Goal: Transaction & Acquisition: Book appointment/travel/reservation

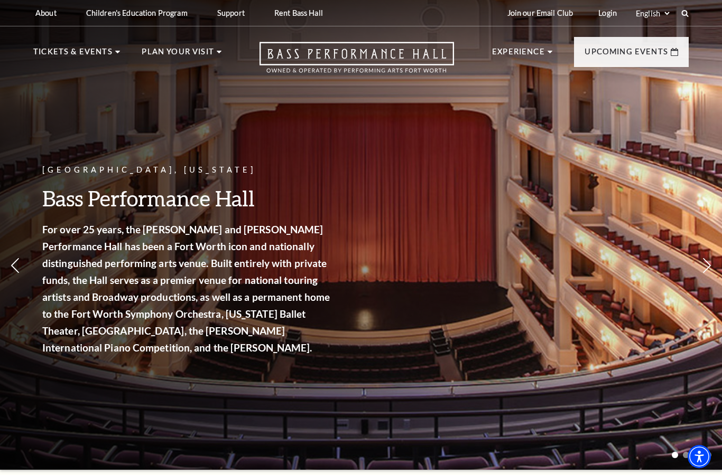
click at [296, 200] on link "Broadway At The Bass" at bounding box center [268, 196] width 118 height 14
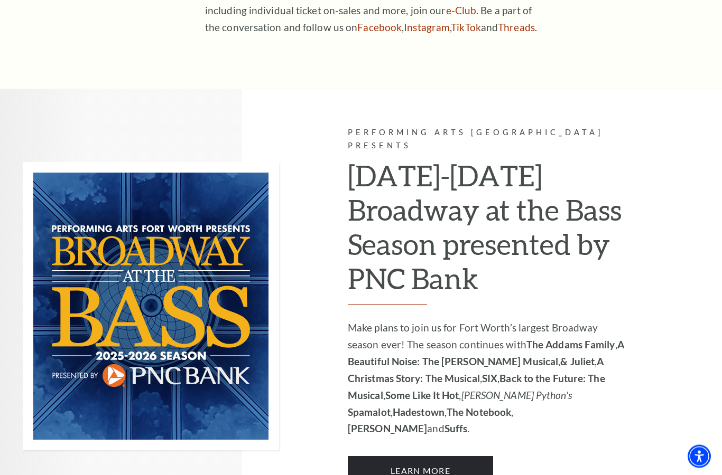
scroll to position [567, 0]
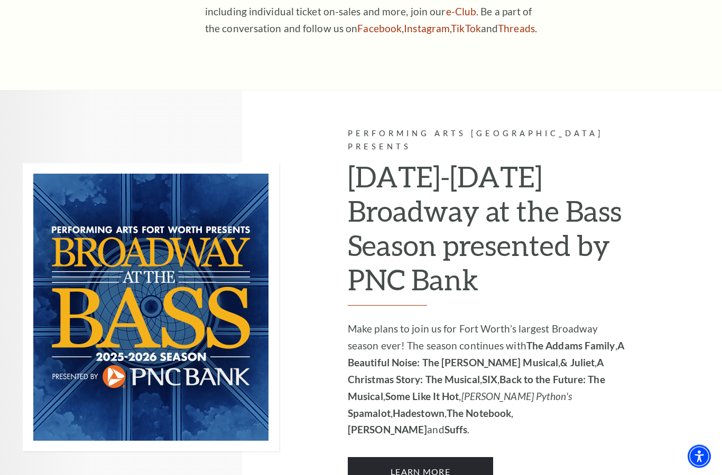
click at [85, 376] on img at bounding box center [151, 308] width 256 height 288
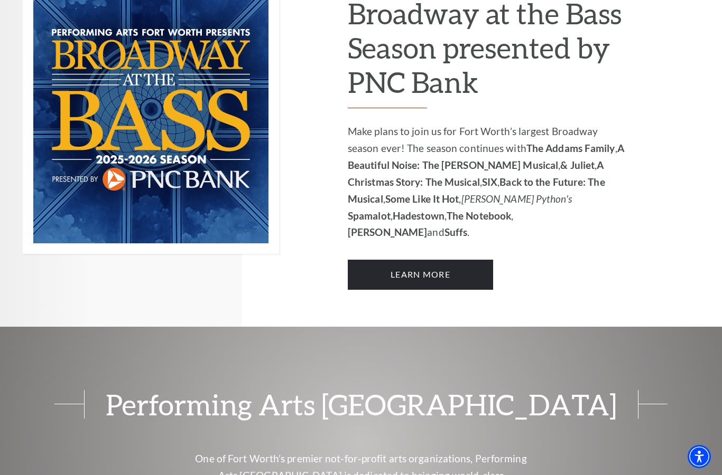
scroll to position [742, 0]
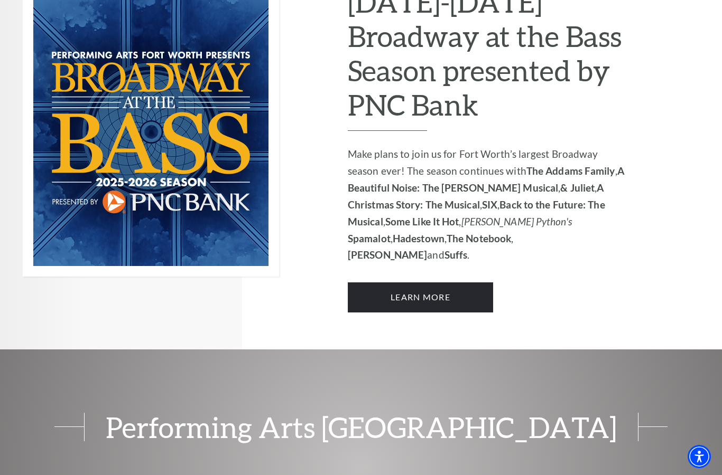
click at [438, 283] on link "Learn More" at bounding box center [420, 298] width 145 height 30
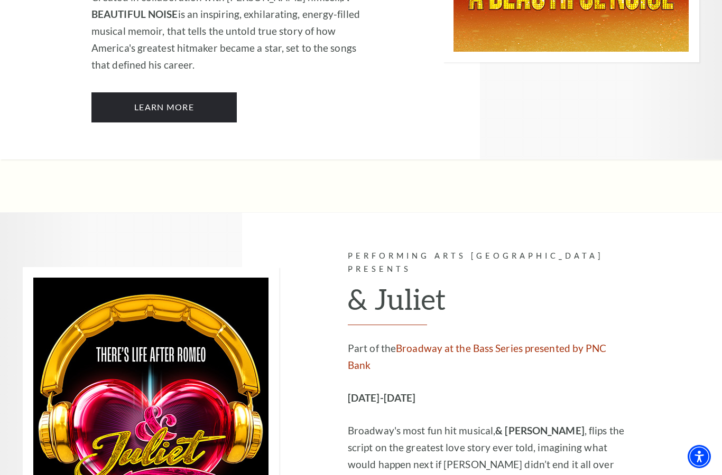
scroll to position [2123, 0]
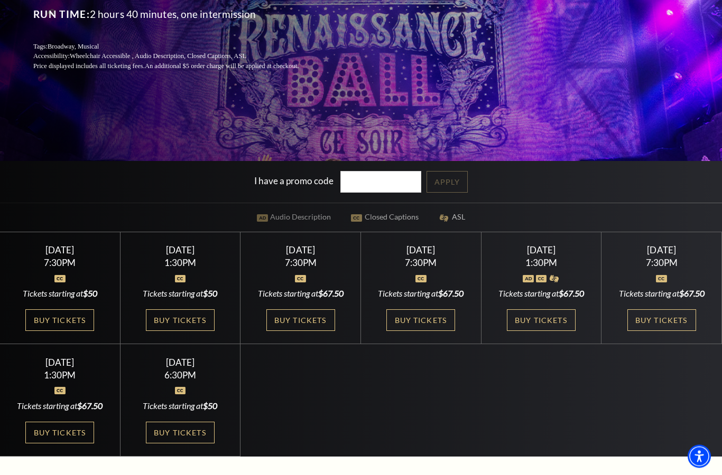
scroll to position [219, 0]
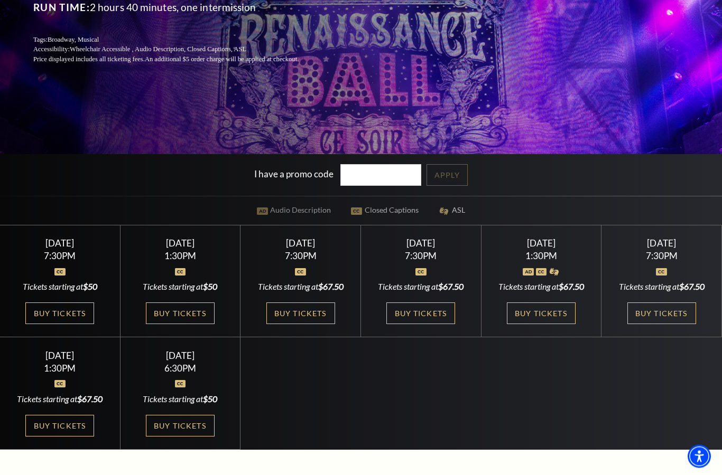
click at [555, 325] on link "Buy Tickets" at bounding box center [541, 314] width 69 height 22
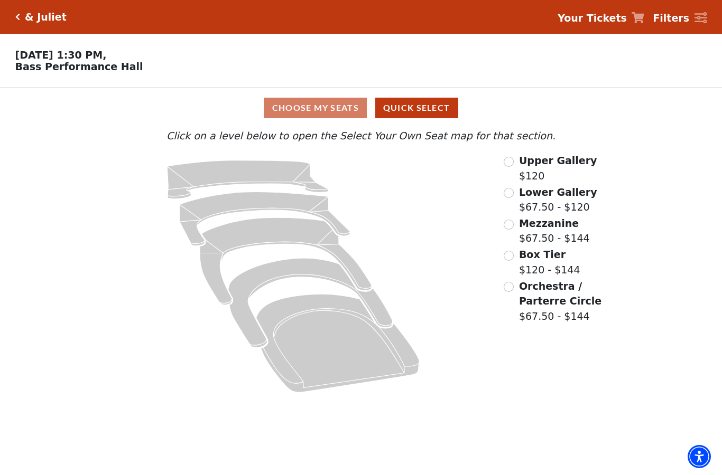
click at [347, 360] on icon "Orchestra / Parterre Circle - Seats Available: 22" at bounding box center [337, 343] width 163 height 98
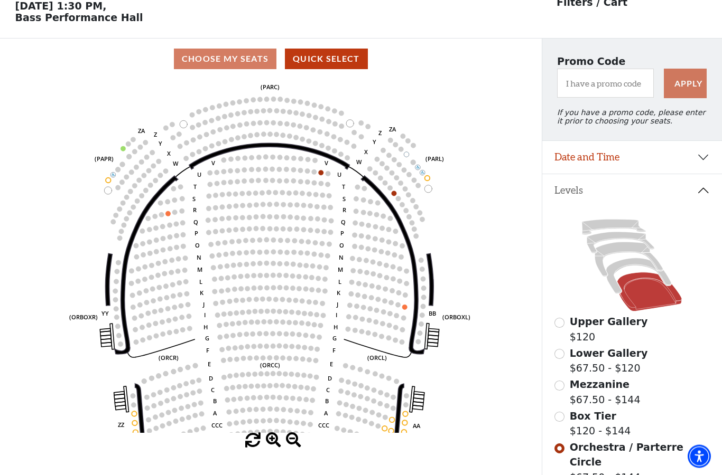
scroll to position [49, 0]
click at [586, 430] on label "Box Tier $120 - $144" at bounding box center [600, 424] width 61 height 30
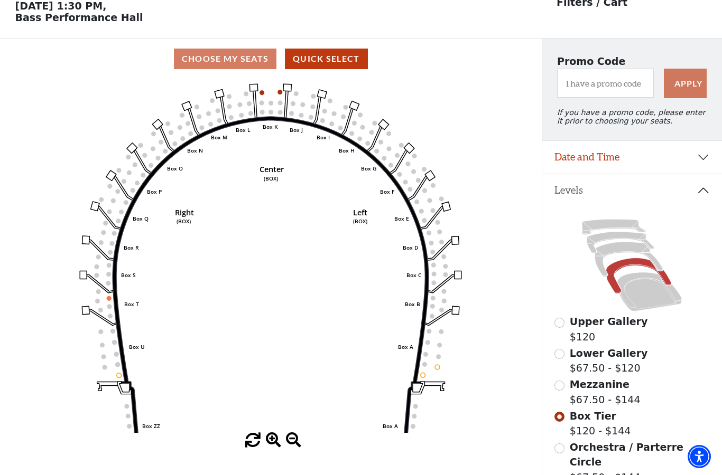
click at [607, 407] on label "Mezzanine $67.50 - $144" at bounding box center [605, 392] width 71 height 30
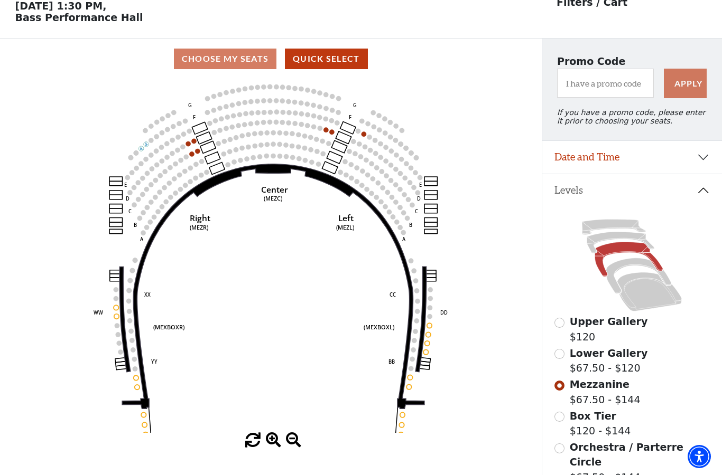
scroll to position [49, 0]
click at [607, 375] on label "Lower Gallery $67.50 - $120" at bounding box center [609, 362] width 78 height 30
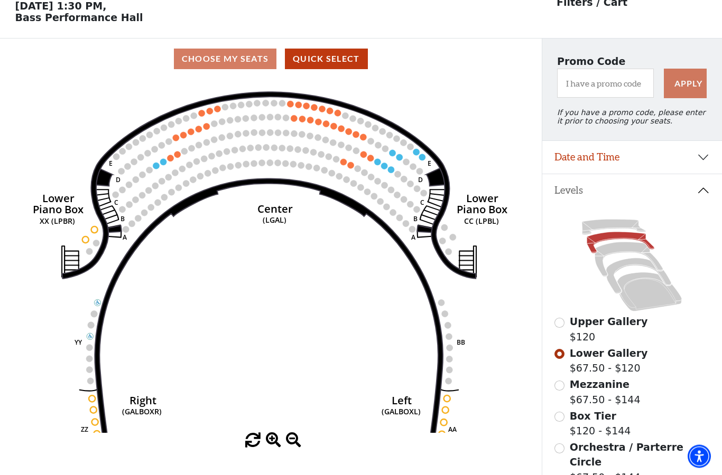
scroll to position [49, 0]
click at [596, 337] on label "Upper Gallery $120" at bounding box center [609, 329] width 78 height 30
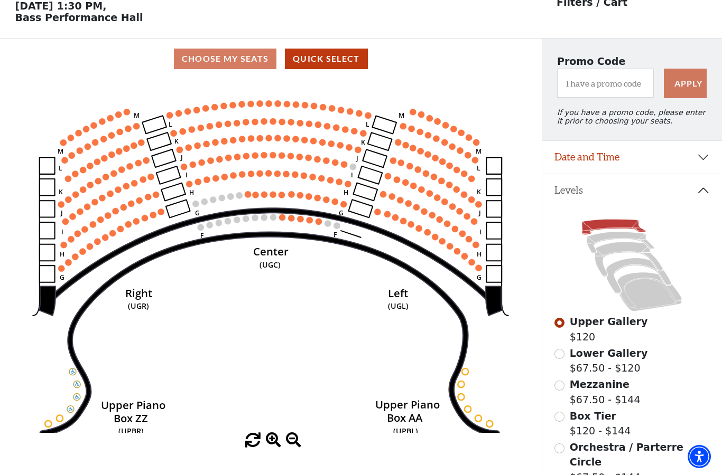
click at [602, 369] on label "Lower Gallery $67.50 - $120" at bounding box center [609, 361] width 78 height 30
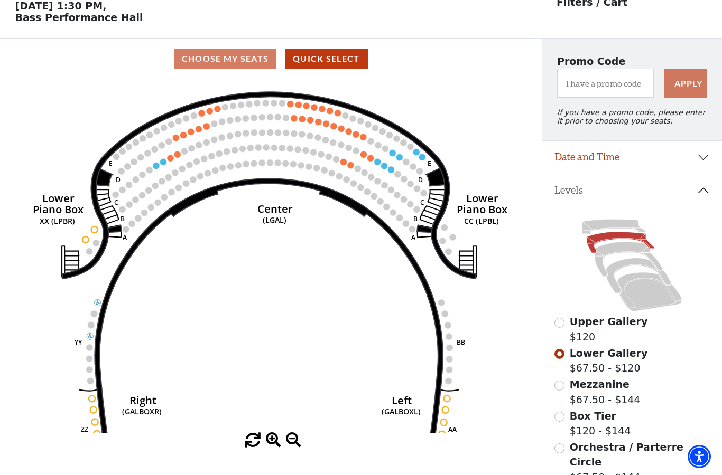
click at [614, 401] on label "Mezzanine $67.50 - $144" at bounding box center [605, 392] width 71 height 30
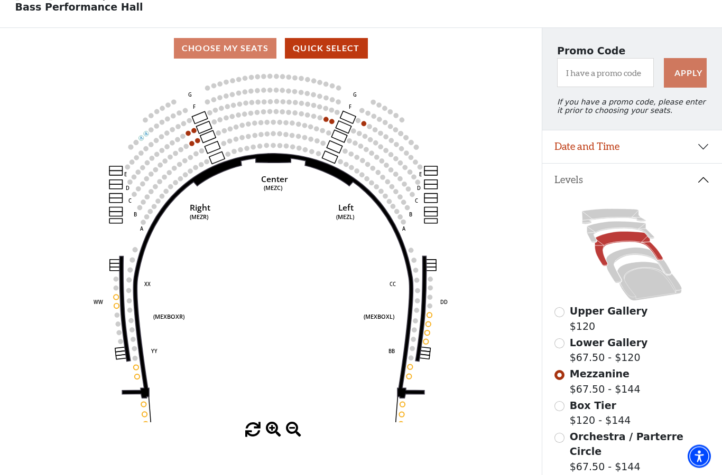
scroll to position [59, 0]
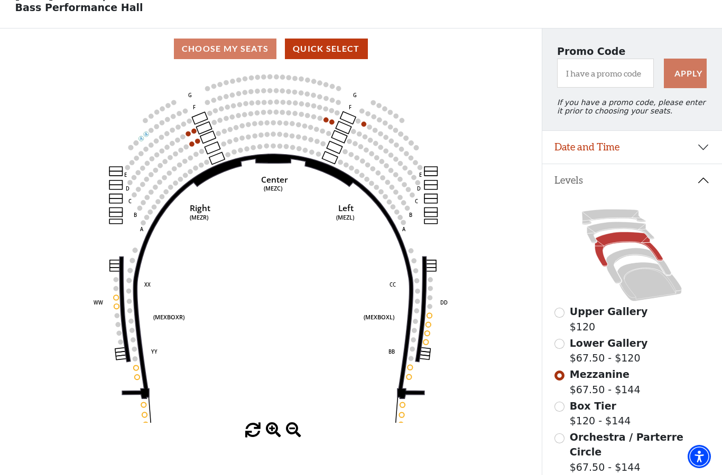
click at [599, 362] on label "Lower Gallery $67.50 - $120" at bounding box center [609, 351] width 78 height 30
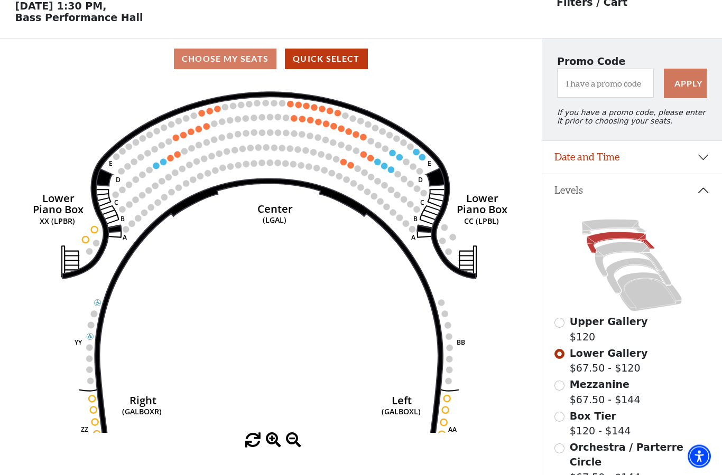
scroll to position [49, 0]
click at [605, 334] on label "Upper Gallery $120" at bounding box center [609, 329] width 78 height 30
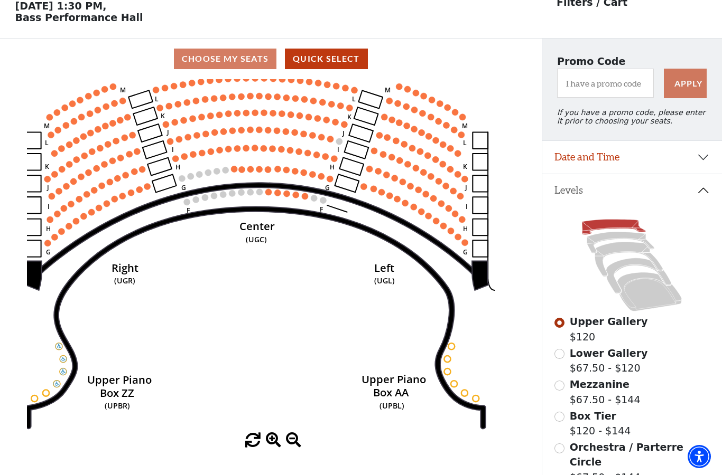
click at [285, 197] on circle at bounding box center [287, 194] width 6 height 6
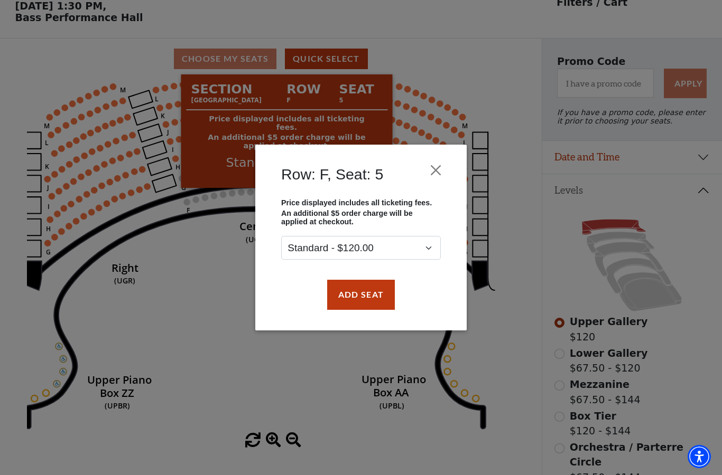
click at [431, 166] on button "Close" at bounding box center [436, 171] width 20 height 20
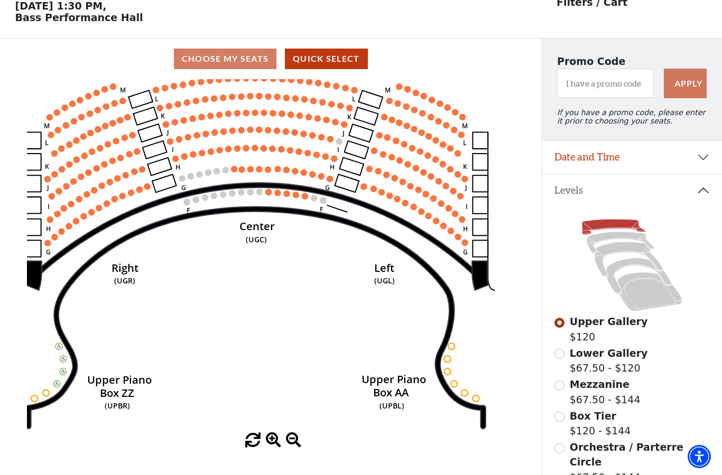
click at [623, 247] on icon at bounding box center [629, 260] width 68 height 35
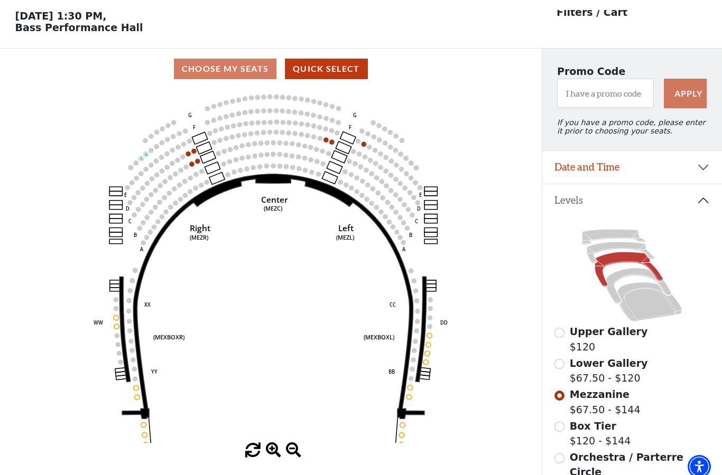
click at [609, 254] on icon at bounding box center [621, 242] width 68 height 21
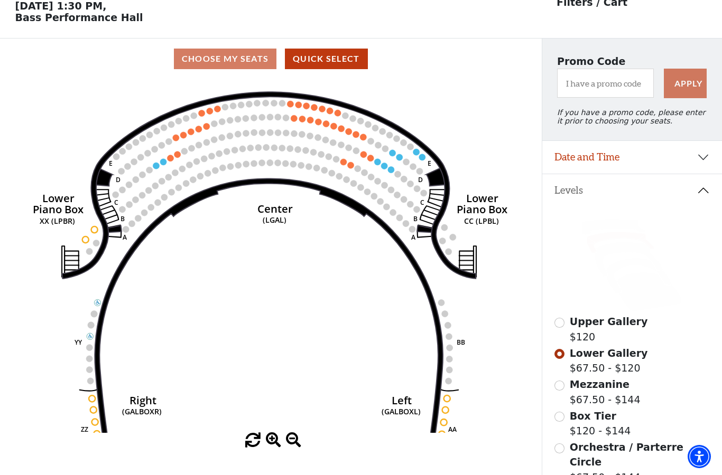
click at [297, 119] on circle at bounding box center [294, 118] width 6 height 6
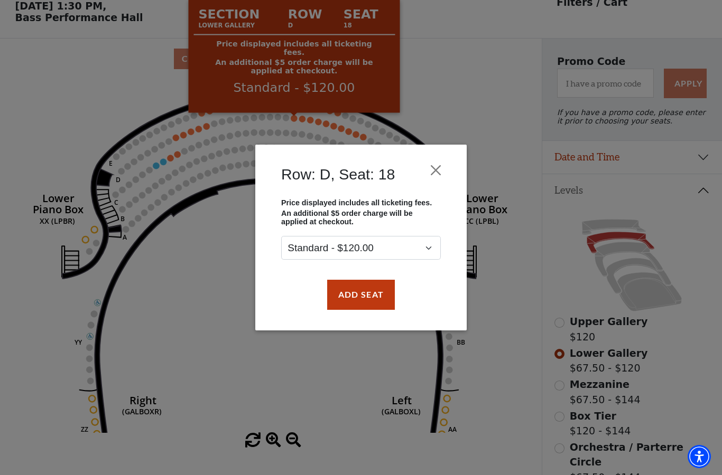
click at [436, 171] on button "Close" at bounding box center [436, 171] width 20 height 20
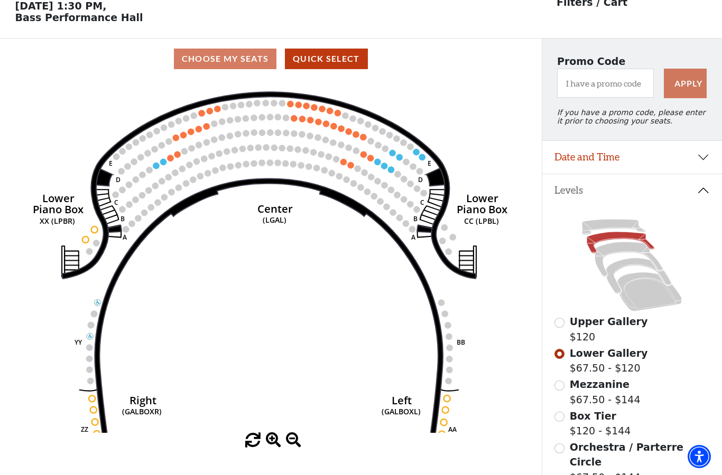
click at [619, 257] on icon at bounding box center [629, 260] width 68 height 35
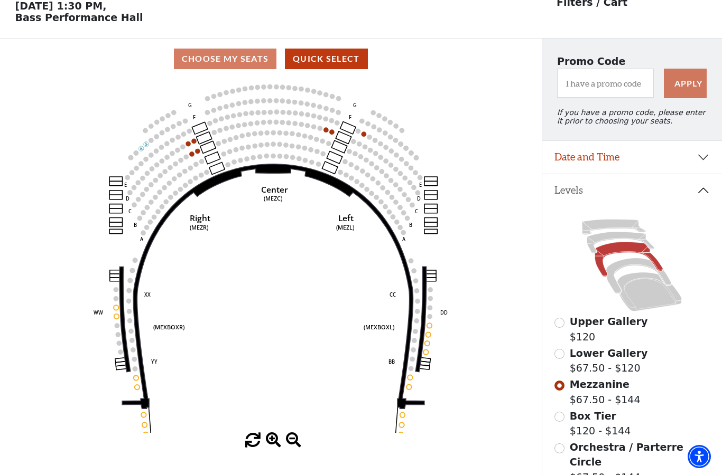
click at [648, 308] on icon at bounding box center [649, 292] width 64 height 39
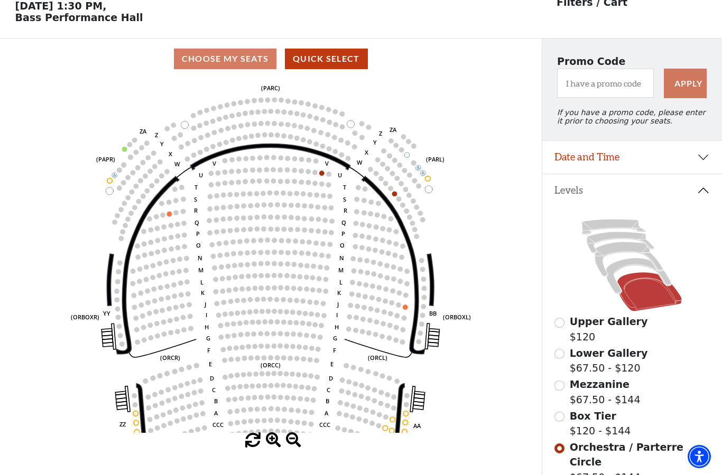
click at [624, 268] on icon at bounding box center [638, 275] width 65 height 35
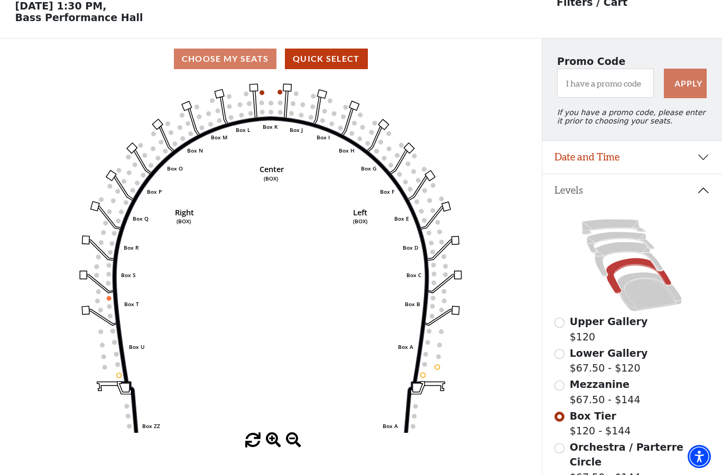
click at [275, 97] on icon "Left (BOX) Right (BOX) Center (BOX) Box ZZ Box U Box T Box S Box R Box Q Box P …" at bounding box center [270, 256] width 487 height 354
click at [286, 96] on icon at bounding box center [286, 103] width 4 height 31
click at [280, 95] on circle at bounding box center [280, 92] width 5 height 5
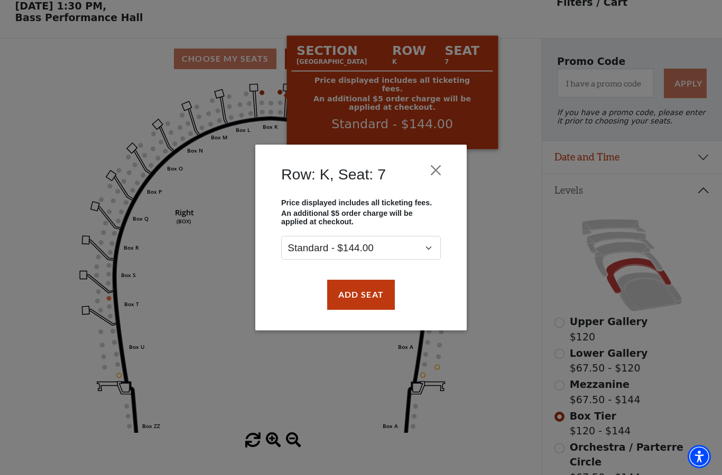
click at [439, 166] on button "Close" at bounding box center [436, 171] width 20 height 20
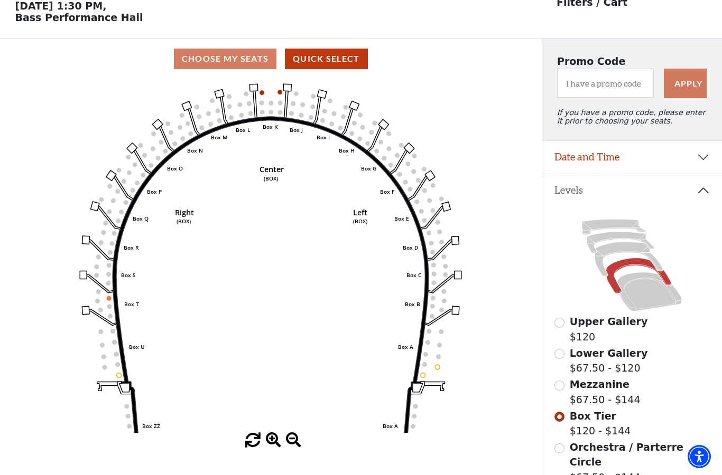
click at [275, 96] on icon "Left (BOX) Right (BOX) Center (BOX) Box ZZ Box U Box T Box S Box R Box Q Box P …" at bounding box center [270, 256] width 487 height 354
click at [279, 89] on icon "Left (BOX) Right (BOX) Center (BOX) Box ZZ Box U Box T Box S Box R Box Q Box P …" at bounding box center [270, 256] width 487 height 354
click at [273, 96] on icon "Left (BOX) Right (BOX) Center (BOX) Box ZZ Box U Box T Box S Box R Box Q Box P …" at bounding box center [270, 256] width 487 height 354
click at [619, 257] on icon at bounding box center [629, 260] width 68 height 35
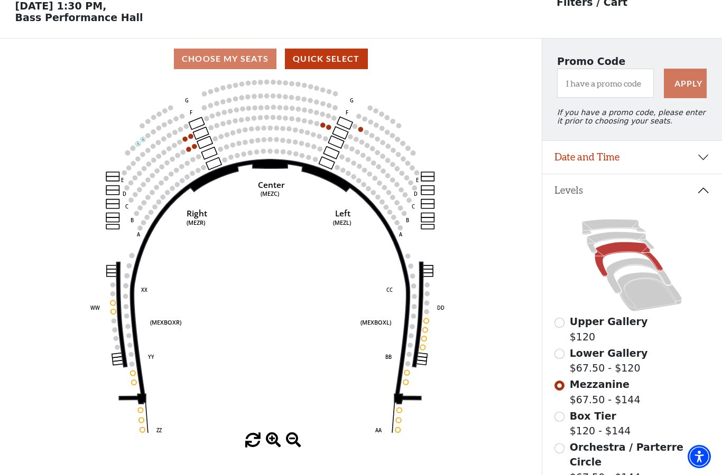
click at [618, 232] on icon at bounding box center [614, 227] width 64 height 15
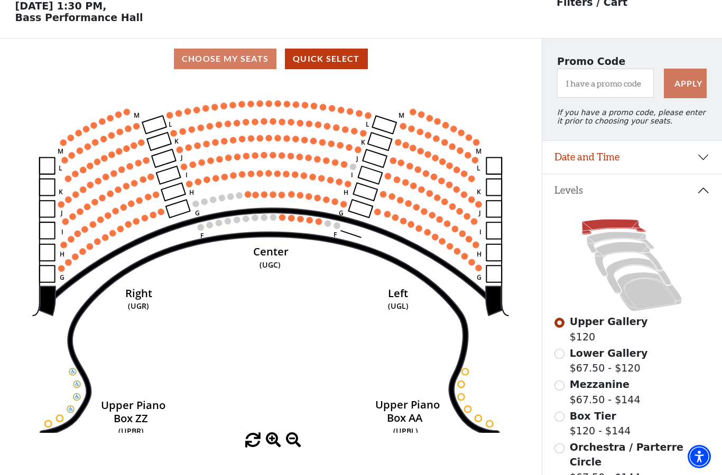
click at [621, 238] on icon at bounding box center [621, 242] width 68 height 21
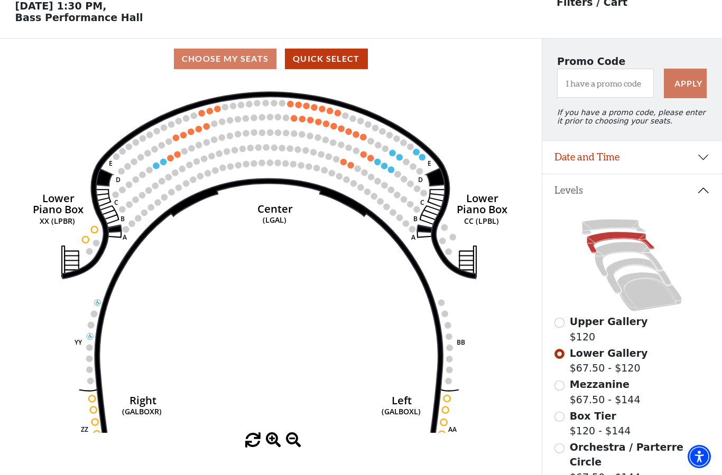
click at [627, 251] on icon at bounding box center [629, 260] width 68 height 35
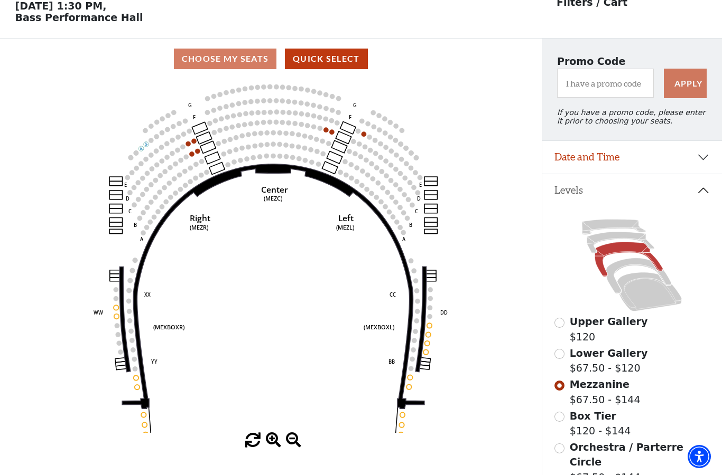
click at [606, 368] on label "Lower Gallery $67.50 - $120" at bounding box center [609, 361] width 78 height 30
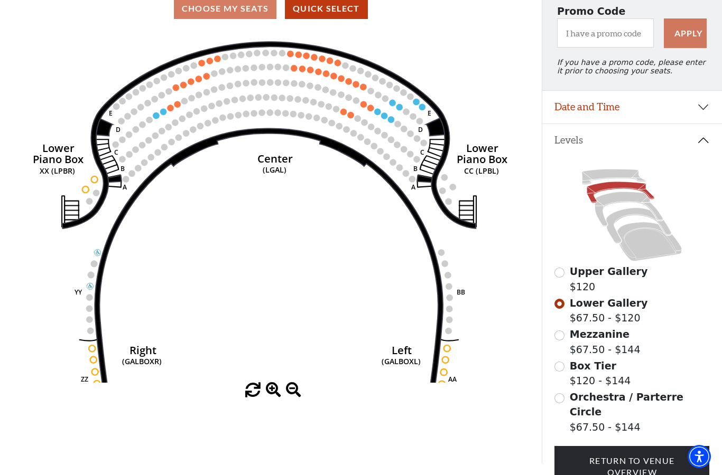
scroll to position [100, 0]
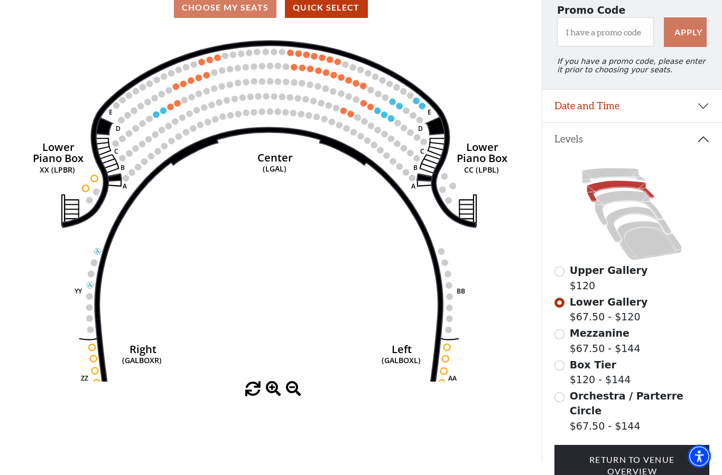
click at [306, 102] on circle at bounding box center [306, 100] width 6 height 6
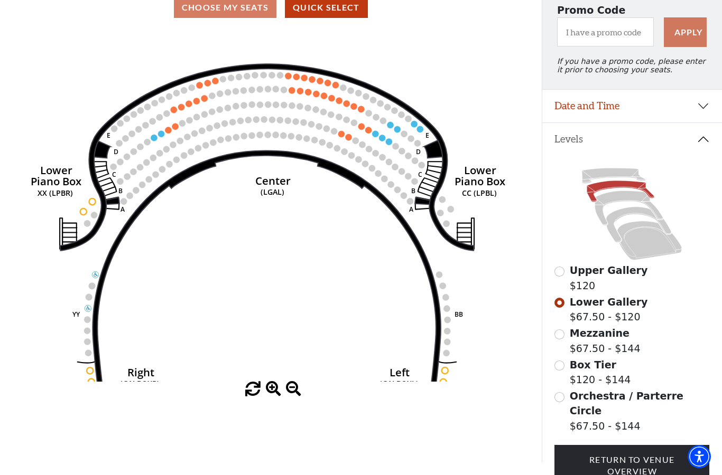
click at [312, 240] on icon "Right (GALBOXR) E D C B A E D C B A YY ZZ Left (GALBOXL) BB AA Center Lower Pia…" at bounding box center [270, 205] width 487 height 354
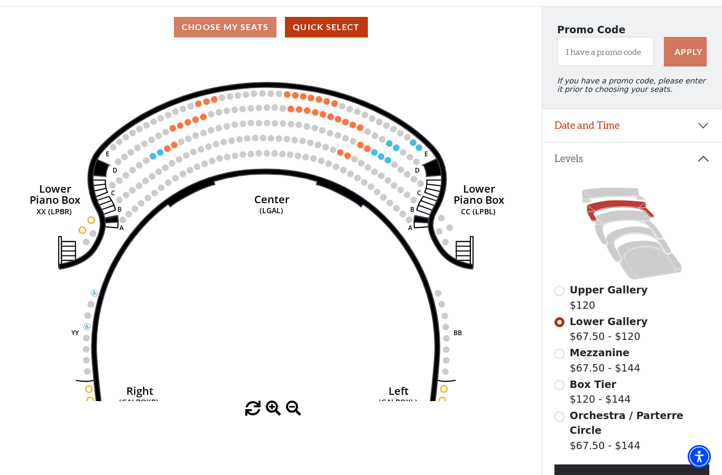
scroll to position [86, 0]
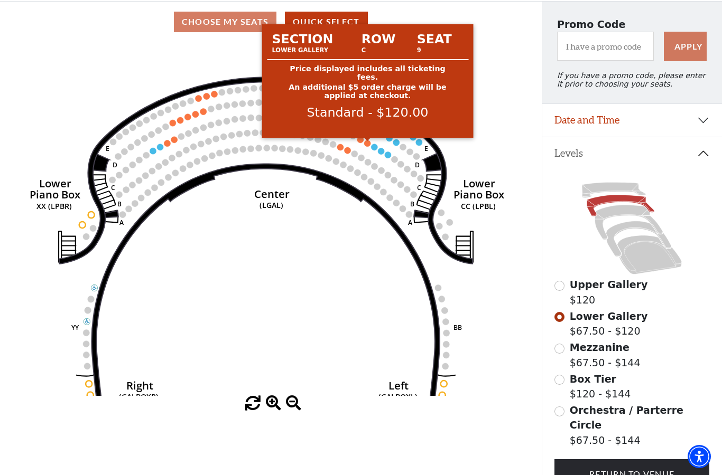
click at [367, 146] on circle at bounding box center [367, 143] width 6 height 6
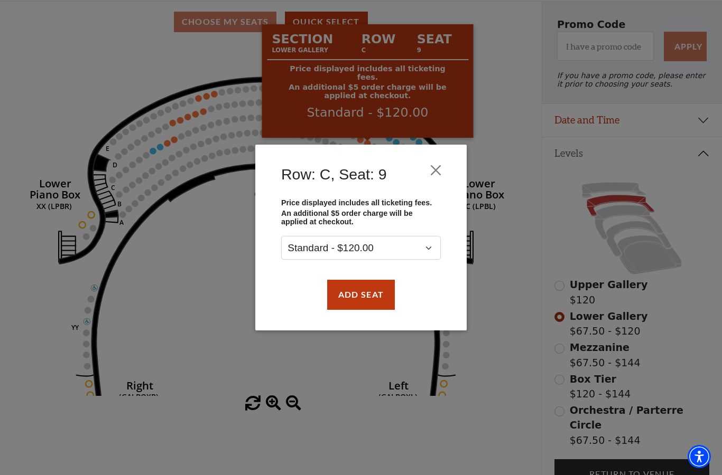
click at [434, 175] on button "Close" at bounding box center [436, 171] width 20 height 20
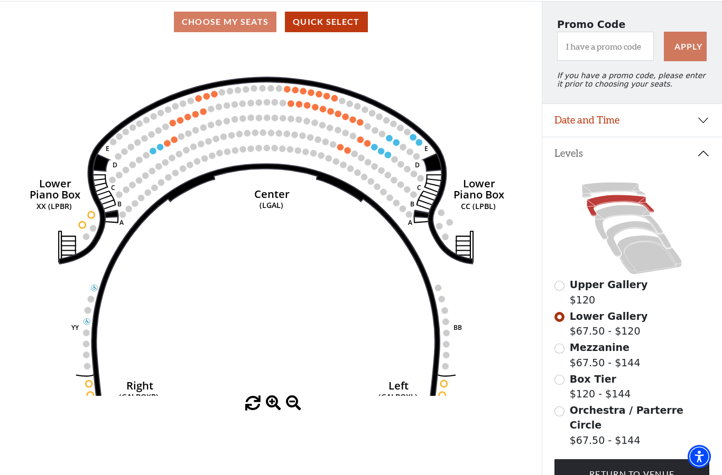
click at [362, 142] on circle at bounding box center [360, 139] width 6 height 6
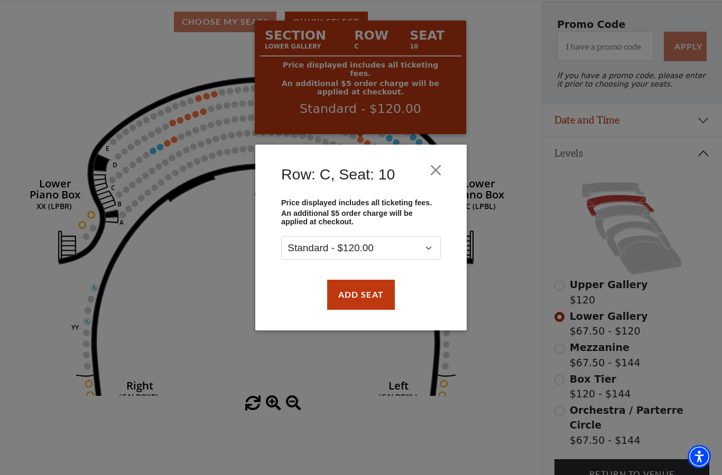
click at [440, 171] on button "Close" at bounding box center [436, 171] width 20 height 20
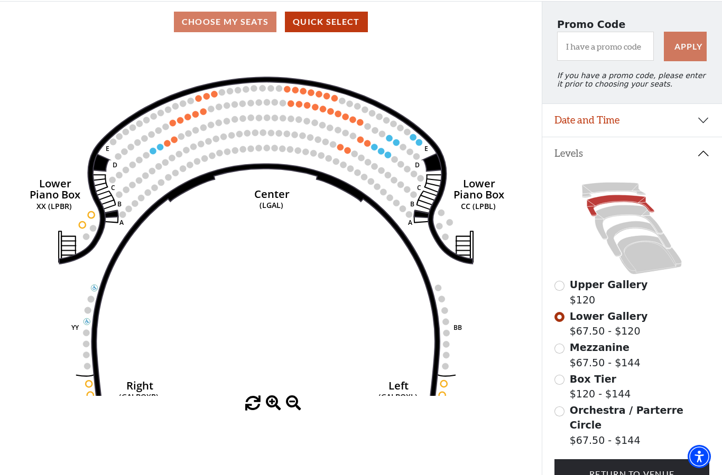
click at [367, 146] on circle at bounding box center [367, 143] width 6 height 6
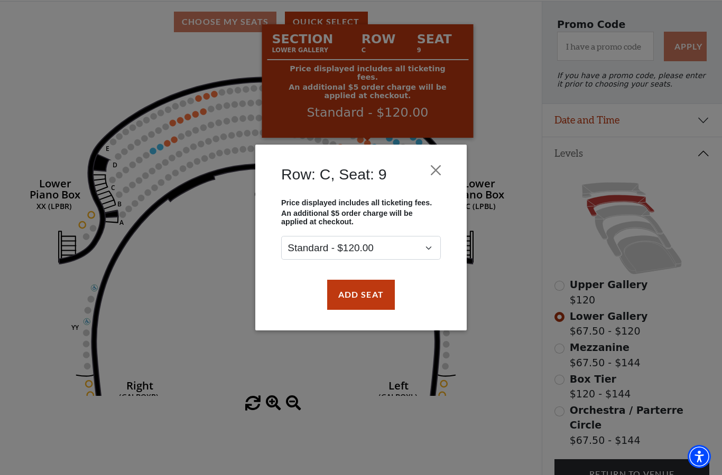
click at [439, 178] on button "Close" at bounding box center [436, 171] width 20 height 20
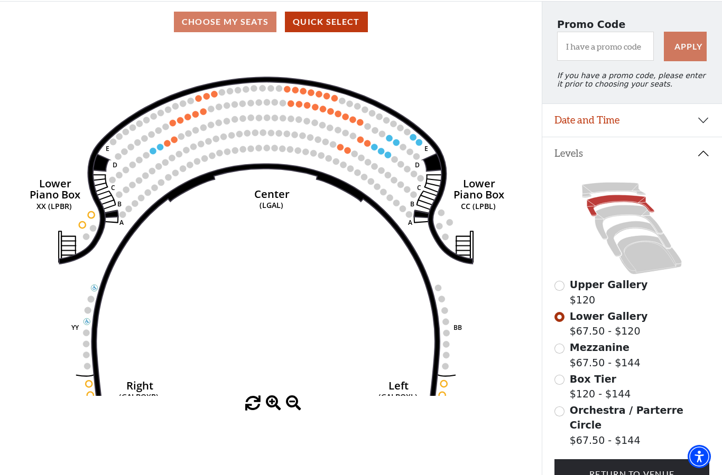
click at [372, 154] on icon "Right (GALBOXR) E D C B A E D C B A YY ZZ Left (GALBOXL) BB AA Center Lower Pia…" at bounding box center [270, 219] width 487 height 354
click at [373, 150] on circle at bounding box center [374, 147] width 6 height 6
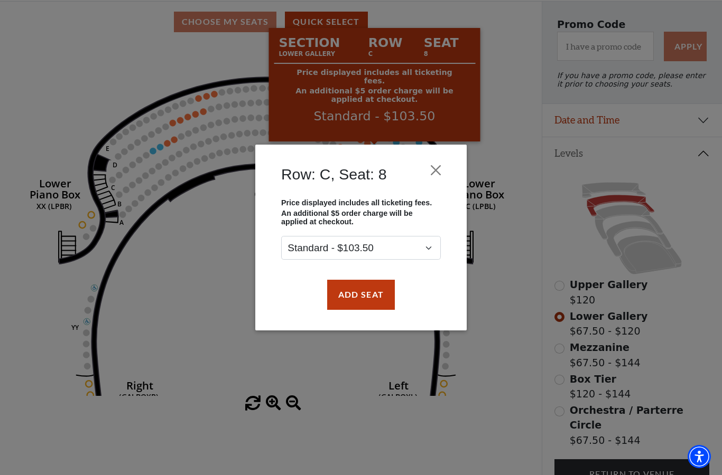
click at [441, 170] on button "Close" at bounding box center [436, 171] width 20 height 20
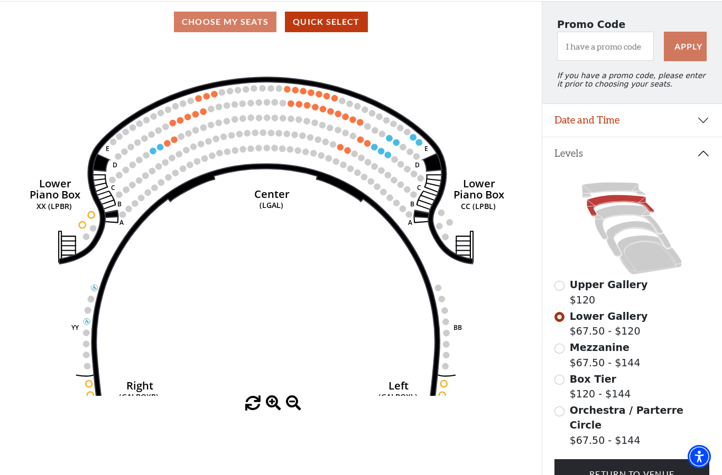
click at [359, 147] on icon "Right (GALBOXR) E D C B A E D C B A YY ZZ Left (GALBOXL) BB AA Center Lower Pia…" at bounding box center [270, 219] width 487 height 354
click at [362, 141] on circle at bounding box center [360, 139] width 6 height 6
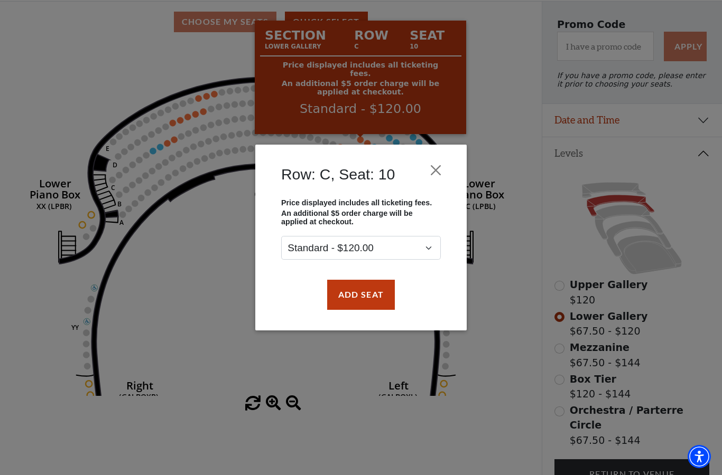
click at [484, 121] on div "Row: C, Seat: 10 Price displayed includes all ticketing fees. An additional $5 …" at bounding box center [361, 237] width 722 height 475
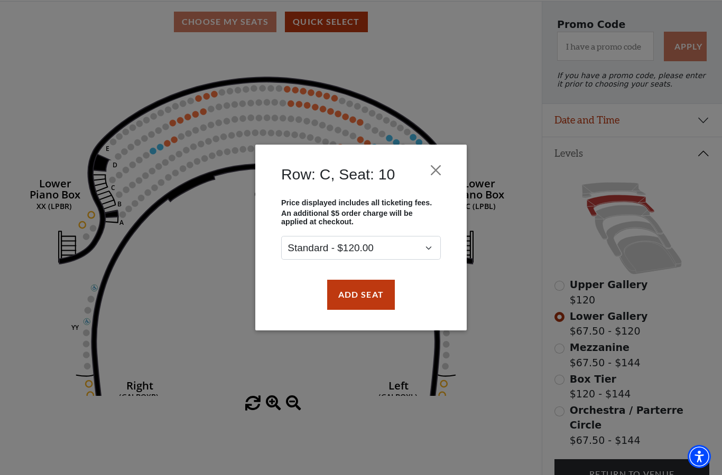
click at [432, 176] on button "Close" at bounding box center [436, 171] width 20 height 20
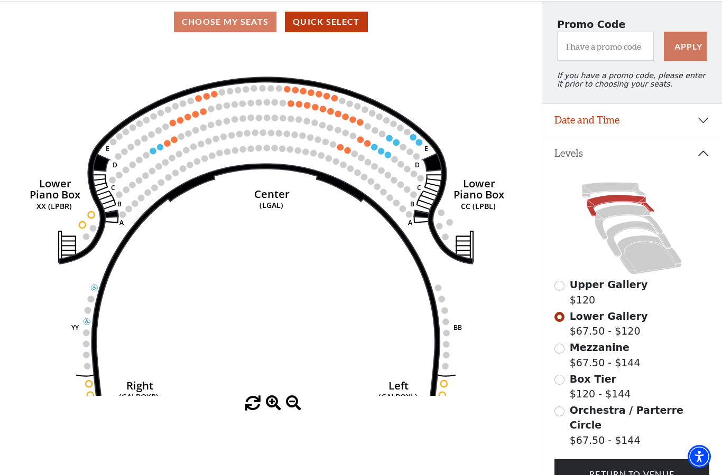
click at [275, 412] on span at bounding box center [273, 403] width 15 height 15
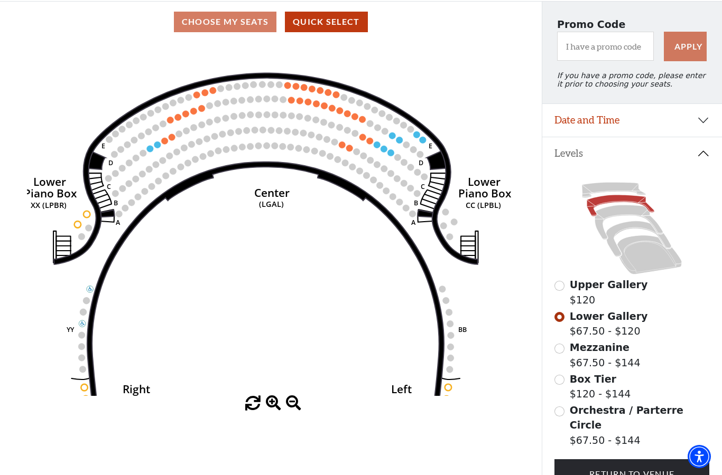
click at [275, 412] on span at bounding box center [273, 403] width 15 height 15
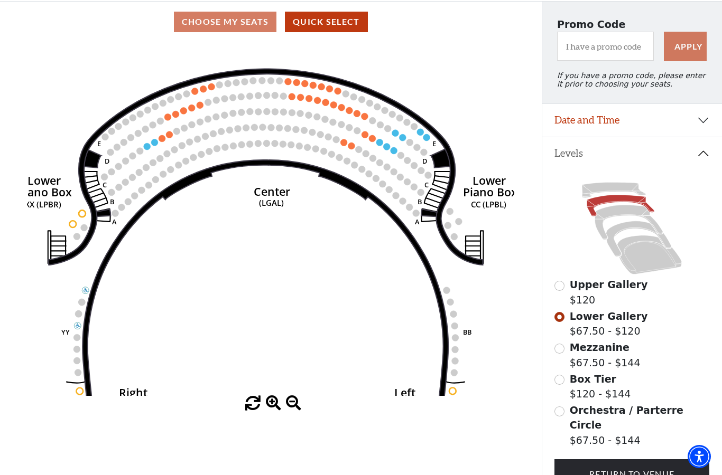
click at [266, 459] on div "Choose My Seats Quick Select Current Level Lower Gallery Click on a level below…" at bounding box center [271, 239] width 542 height 475
click at [267, 412] on span at bounding box center [273, 403] width 15 height 15
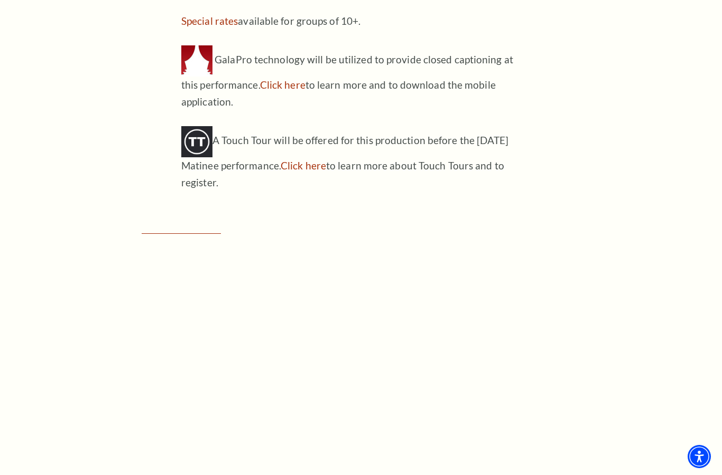
scroll to position [1157, 0]
